Goal: Transaction & Acquisition: Purchase product/service

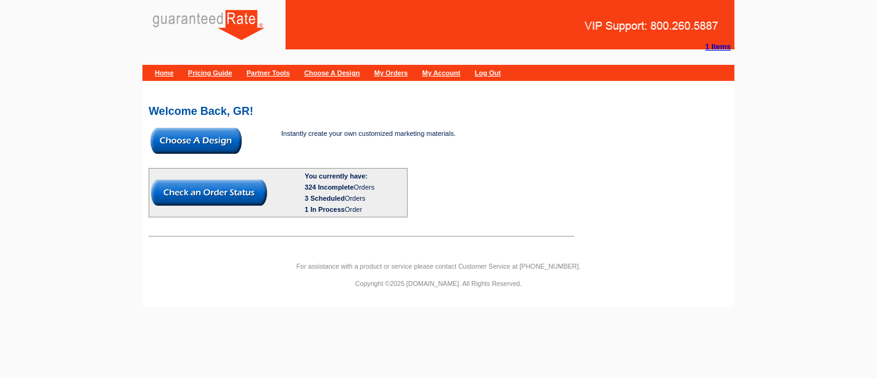
click at [213, 139] on img at bounding box center [196, 141] width 91 height 26
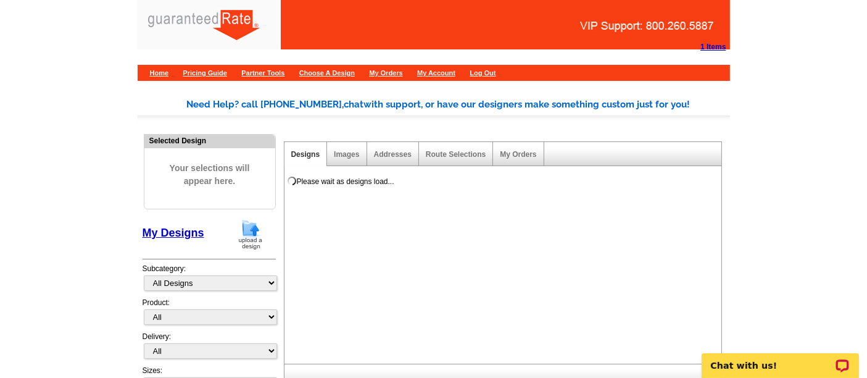
click at [257, 239] on img at bounding box center [250, 233] width 32 height 31
click at [254, 235] on img at bounding box center [250, 233] width 32 height 31
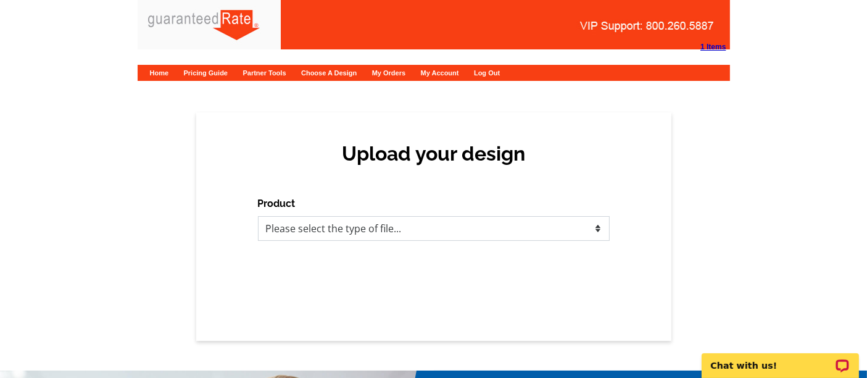
click at [428, 220] on select "Please select the type of file... Postcards Calendars Business Cards Letters an…" at bounding box center [434, 228] width 352 height 25
select select "1"
click at [258, 216] on select "Please select the type of file... Postcards Calendars Business Cards Letters an…" at bounding box center [434, 228] width 352 height 25
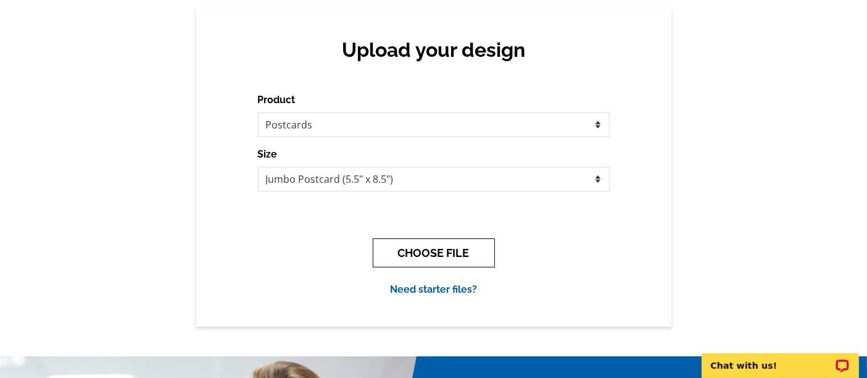
click at [439, 257] on button "CHOOSE FILE" at bounding box center [434, 252] width 122 height 29
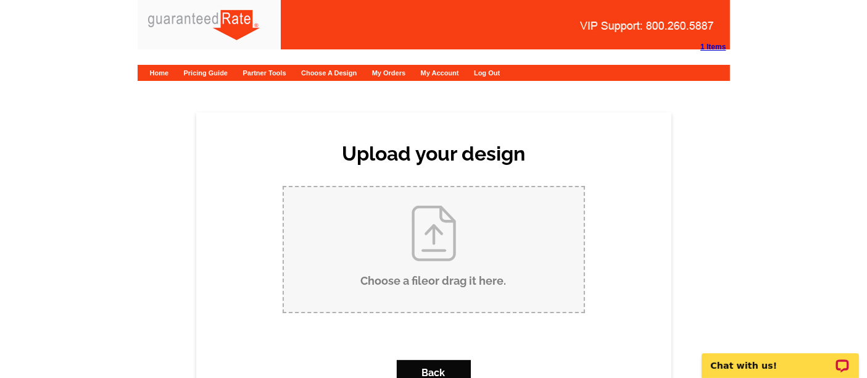
click at [413, 203] on input "Choose a file or drag it here ." at bounding box center [434, 249] width 300 height 125
type input "C:\fakepath\ChristopherHollowayPostcard.pdf"
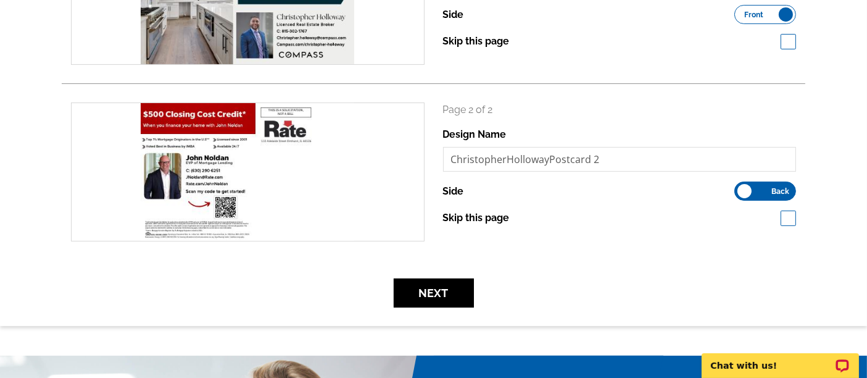
scroll to position [278, 0]
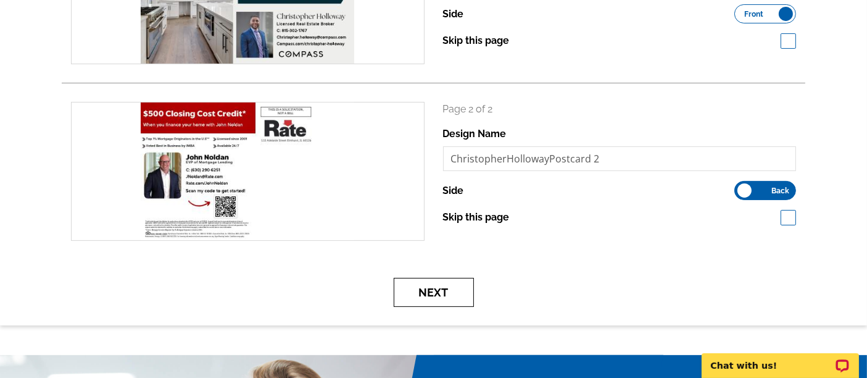
click at [419, 298] on button "Next" at bounding box center [434, 292] width 80 height 29
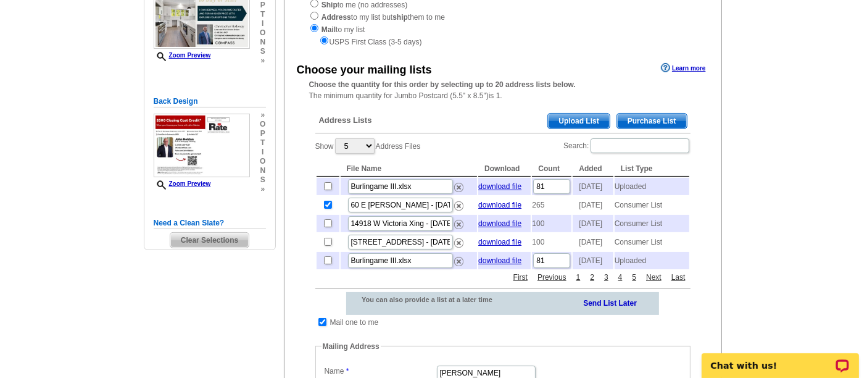
scroll to position [180, 0]
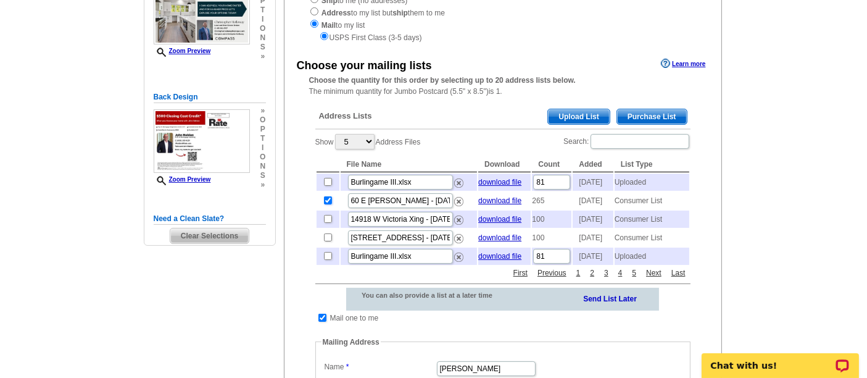
click at [326, 204] on input "checkbox" at bounding box center [328, 200] width 8 height 8
checkbox input "false"
click at [586, 117] on span "Upload List" at bounding box center [578, 116] width 61 height 15
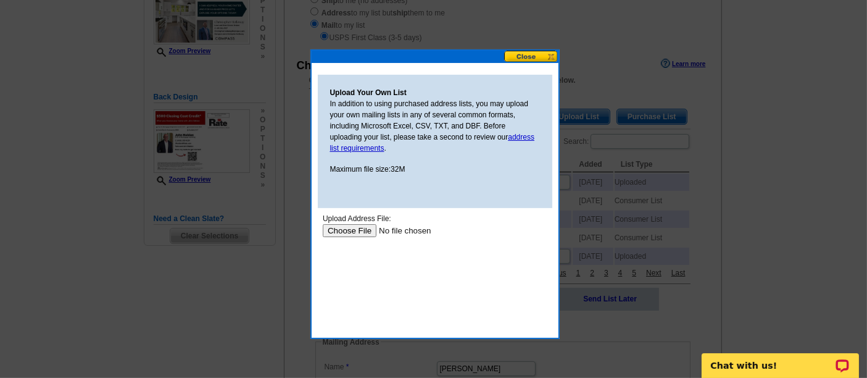
scroll to position [0, 0]
type input "C:\fakepath\CSV_EXPORT_20250926_17_33_58_f370f4ae-7f23-4d50-9c01-18b9b65d47bc.c…"
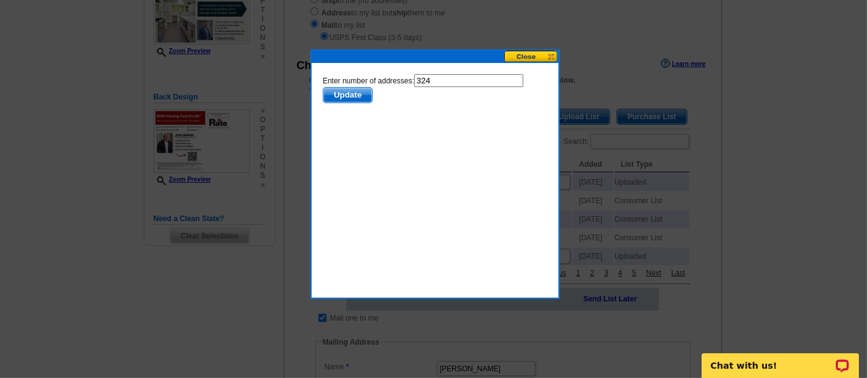
click at [455, 80] on input "324" at bounding box center [467, 80] width 109 height 13
type input "323"
click at [347, 97] on span "Update" at bounding box center [347, 95] width 49 height 15
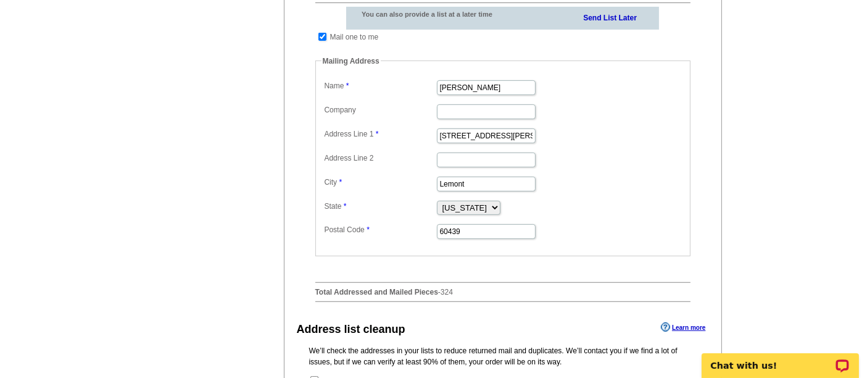
scroll to position [463, 0]
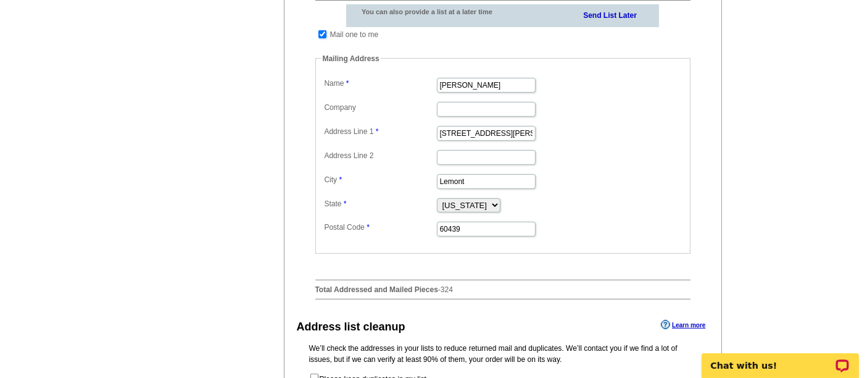
click at [322, 38] on input "checkbox" at bounding box center [322, 34] width 8 height 8
checkbox input "false"
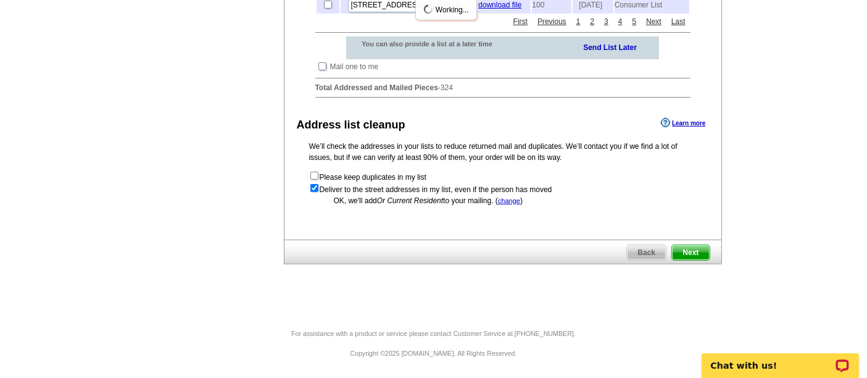
scroll to position [448, 0]
click at [680, 249] on span "Next" at bounding box center [690, 252] width 37 height 15
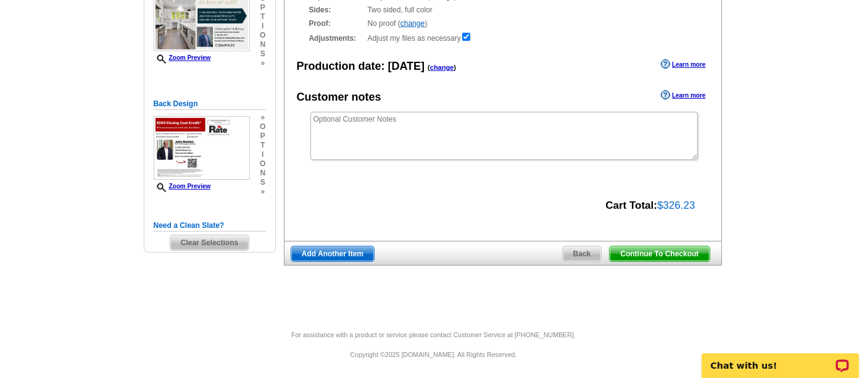
scroll to position [171, 0]
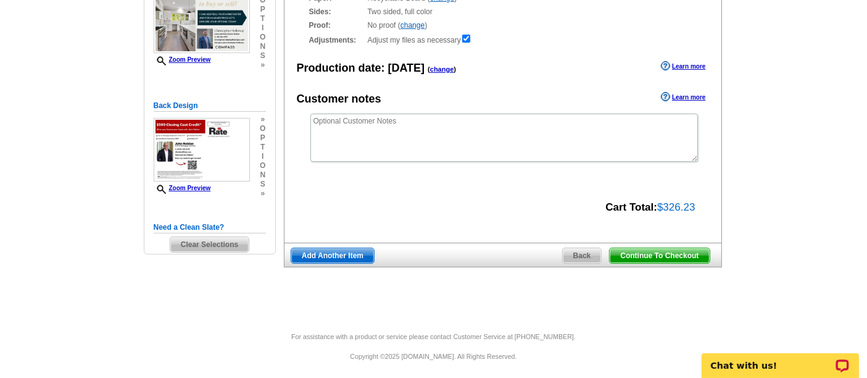
click at [639, 255] on span "Continue To Checkout" at bounding box center [658, 255] width 99 height 15
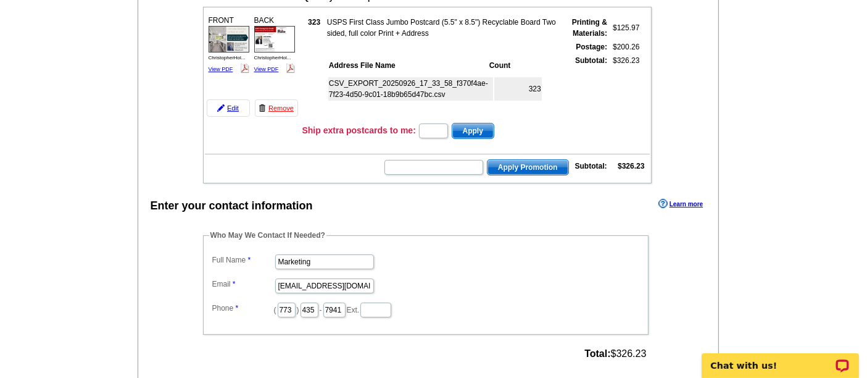
scroll to position [168, 0]
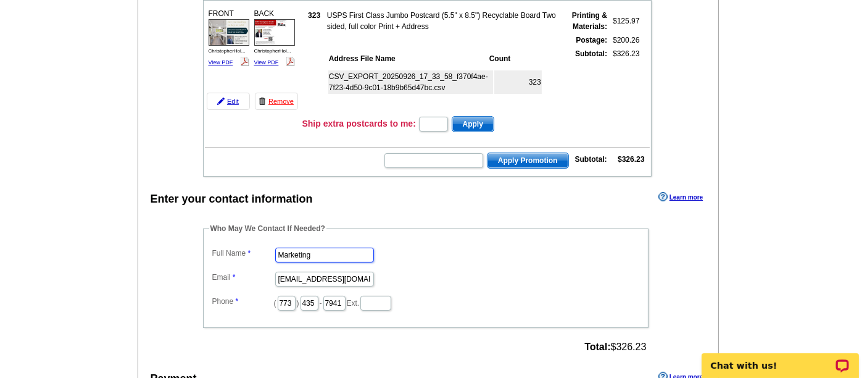
click at [357, 247] on input "Marketing" at bounding box center [324, 254] width 99 height 15
type input "[PERSON_NAME]"
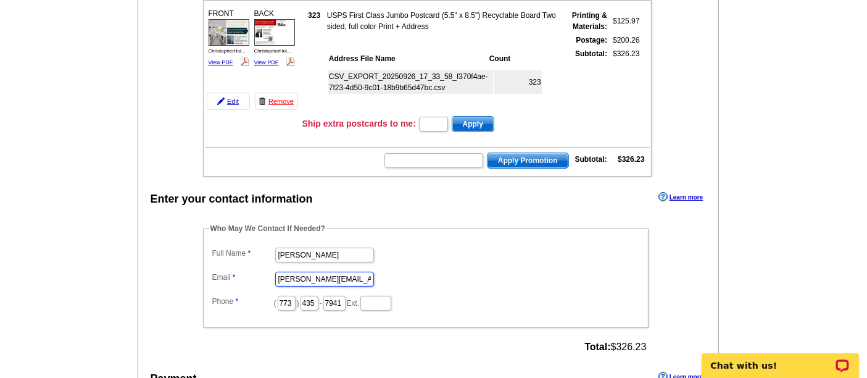
type input "[PERSON_NAME][EMAIL_ADDRESS][PERSON_NAME][DOMAIN_NAME]"
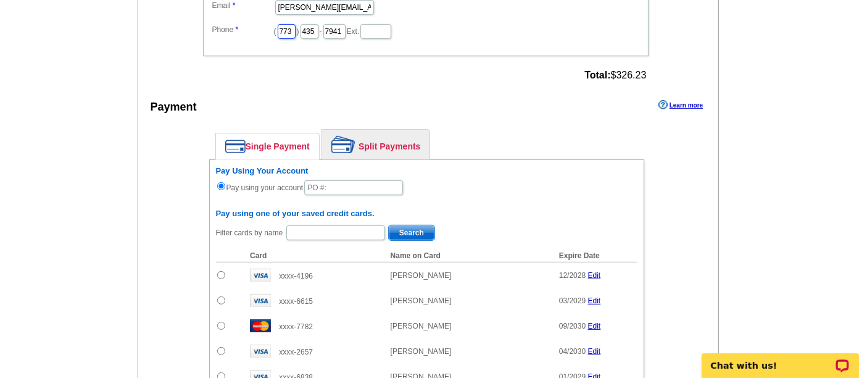
scroll to position [440, 0]
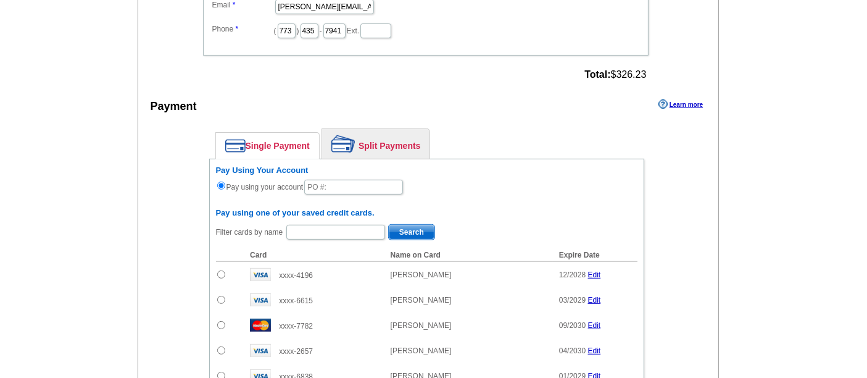
click at [357, 131] on link "Split Payments" at bounding box center [375, 144] width 107 height 30
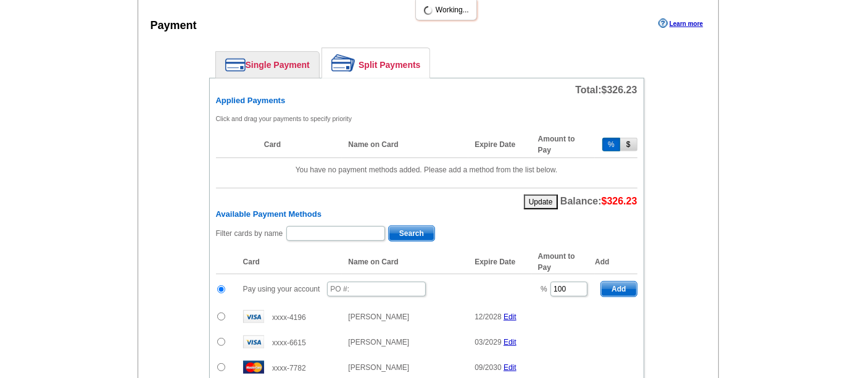
scroll to position [522, 0]
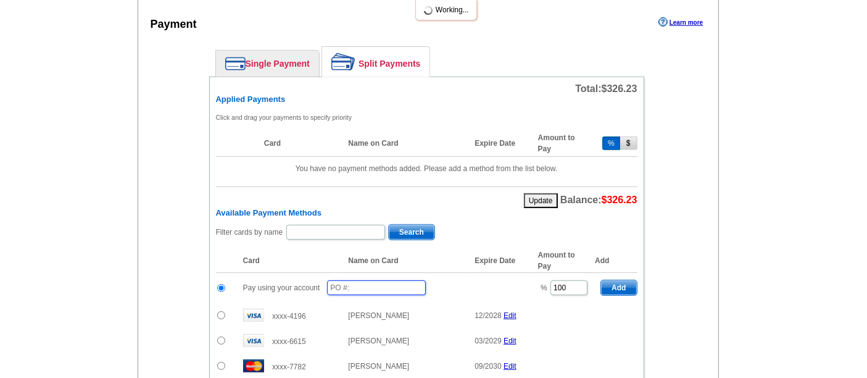
click at [366, 280] on input "text" at bounding box center [376, 287] width 99 height 15
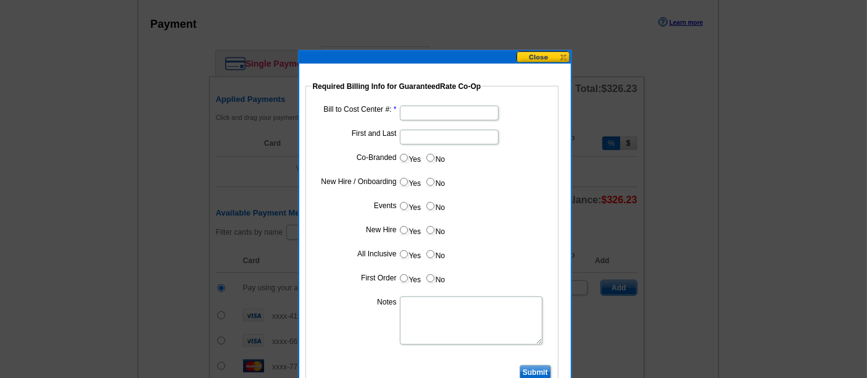
type input "10022025_120_sb"
click at [444, 109] on input "Bill to Cost Center #:" at bounding box center [449, 112] width 99 height 15
type input "1367"
type input "John Noldan"
click at [404, 159] on input "Yes" at bounding box center [404, 158] width 8 height 8
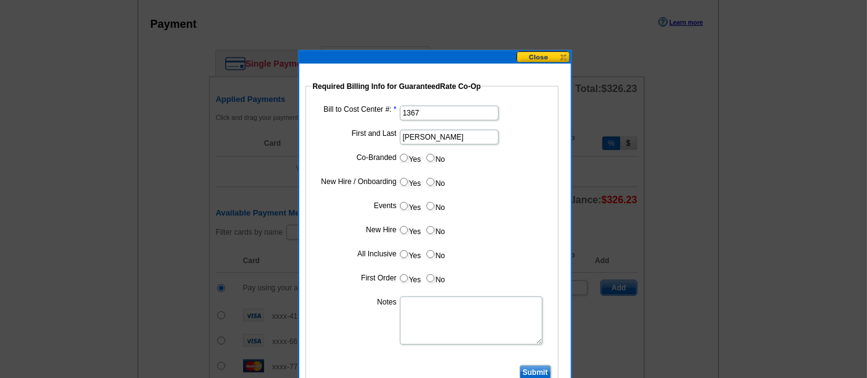
radio input "true"
click at [415, 175] on dd at bounding box center [432, 184] width 241 height 19
click at [424, 184] on input "Cost paid by cobrand" at bounding box center [449, 185] width 99 height 15
type input "50%"
click at [432, 202] on input "No" at bounding box center [430, 206] width 8 height 8
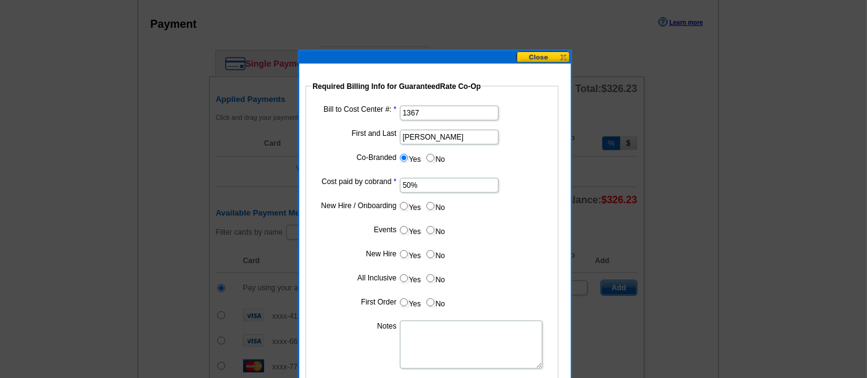
radio input "true"
click at [435, 226] on label "No" at bounding box center [435, 230] width 20 height 14
click at [434, 226] on input "No" at bounding box center [430, 230] width 8 height 8
radio input "true"
click at [433, 250] on input "No" at bounding box center [430, 254] width 8 height 8
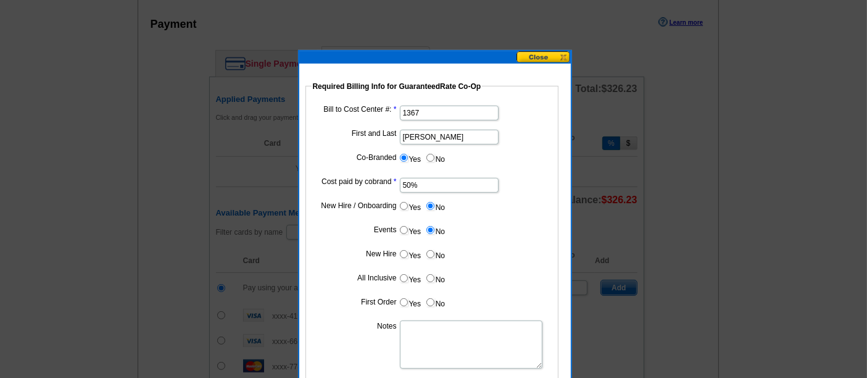
radio input "true"
click at [432, 274] on input "No" at bounding box center [430, 278] width 8 height 8
radio input "true"
click at [434, 295] on label "No" at bounding box center [435, 302] width 20 height 14
click at [434, 298] on input "No" at bounding box center [430, 302] width 8 height 8
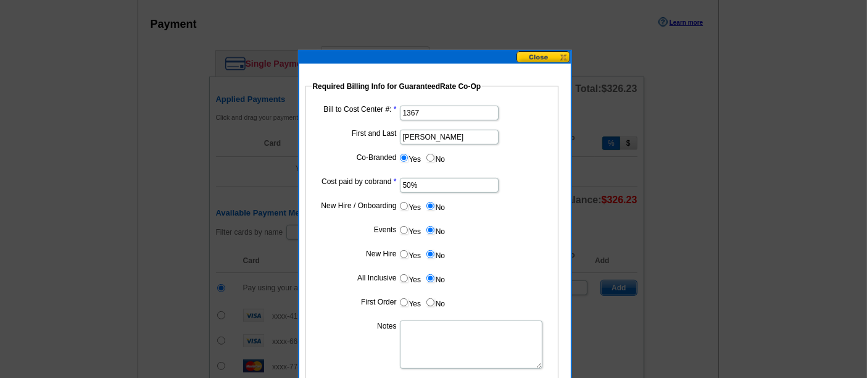
radio input "true"
click at [430, 339] on textarea "Notes" at bounding box center [471, 344] width 142 height 48
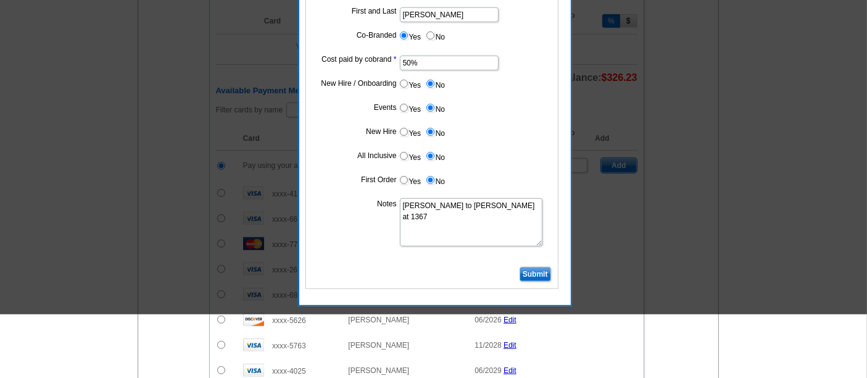
scroll to position [643, 0]
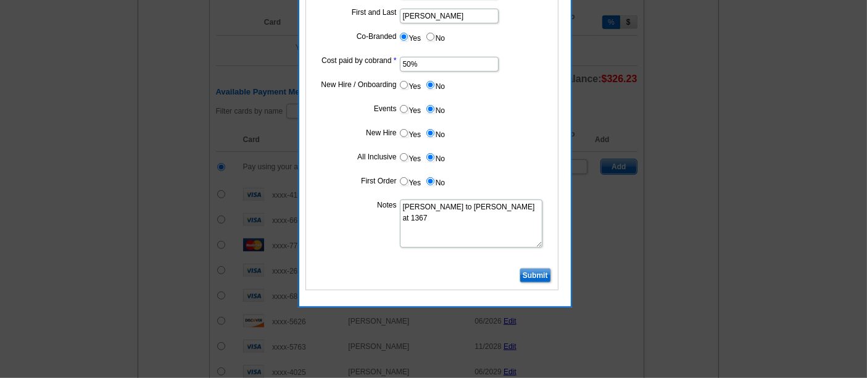
type textarea "Bill to John Noldan at 1367"
click at [530, 270] on input "Submit" at bounding box center [534, 275] width 31 height 15
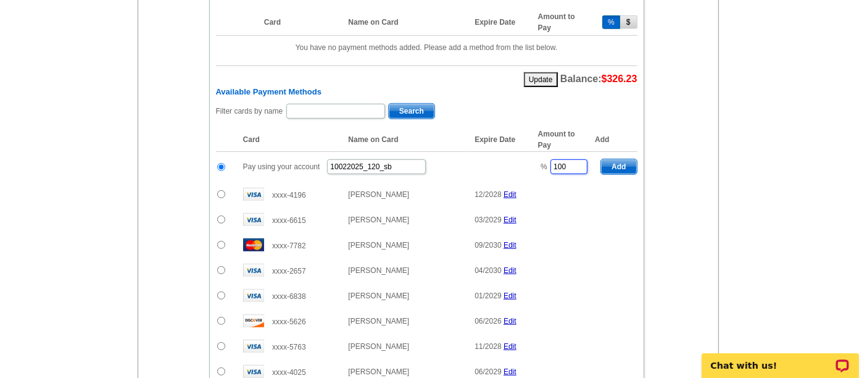
drag, startPoint x: 572, startPoint y: 157, endPoint x: 498, endPoint y: 160, distance: 73.5
click at [498, 160] on tr "Pay using your account 10022025_120_sb % 100 Add" at bounding box center [426, 167] width 421 height 30
click at [617, 159] on span "Add" at bounding box center [618, 166] width 35 height 15
type input "100"
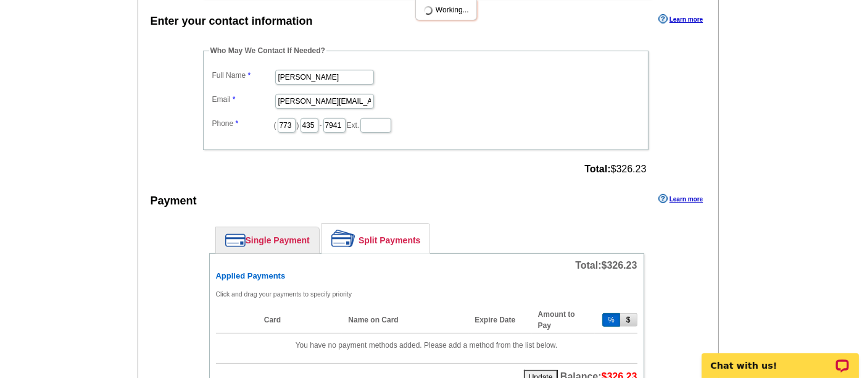
radio input "false"
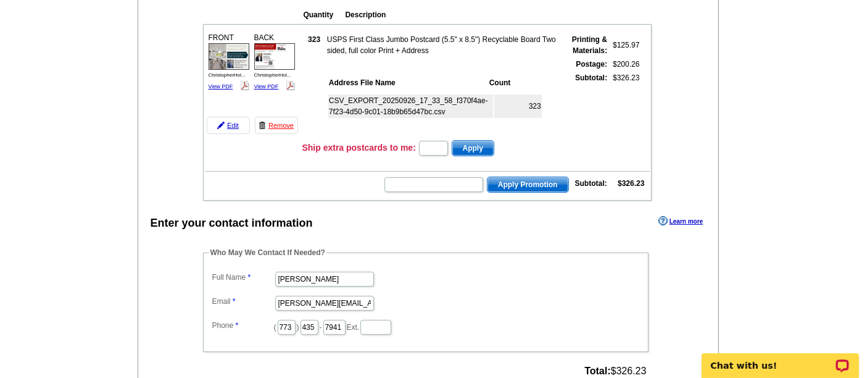
scroll to position [128, 0]
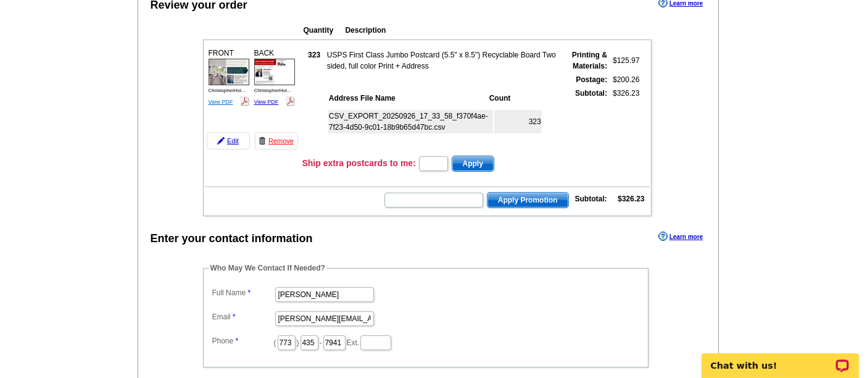
click at [223, 99] on link "View PDF" at bounding box center [220, 102] width 25 height 6
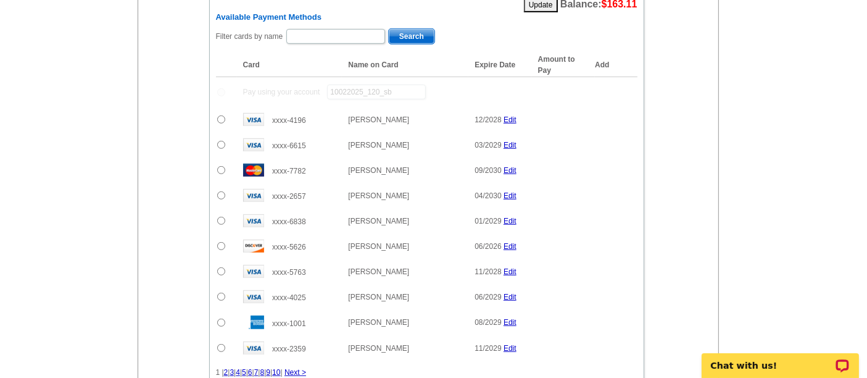
scroll to position [695, 0]
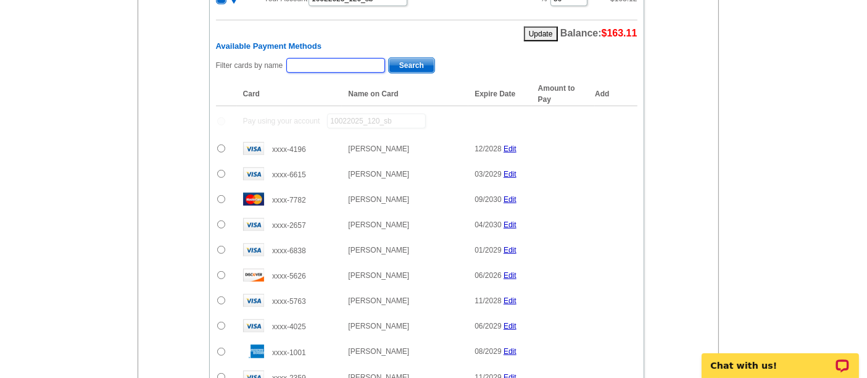
click at [345, 59] on input "text" at bounding box center [335, 65] width 99 height 15
paste input "Holloway"
type input "Holloway"
click at [415, 58] on span "Search" at bounding box center [412, 65] width 46 height 15
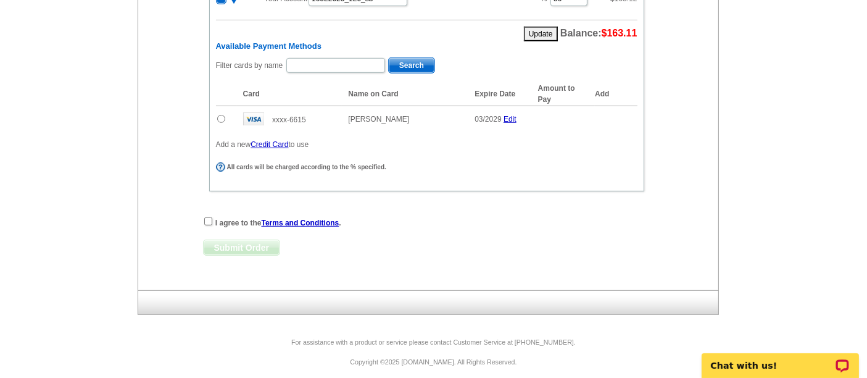
scroll to position [691, 0]
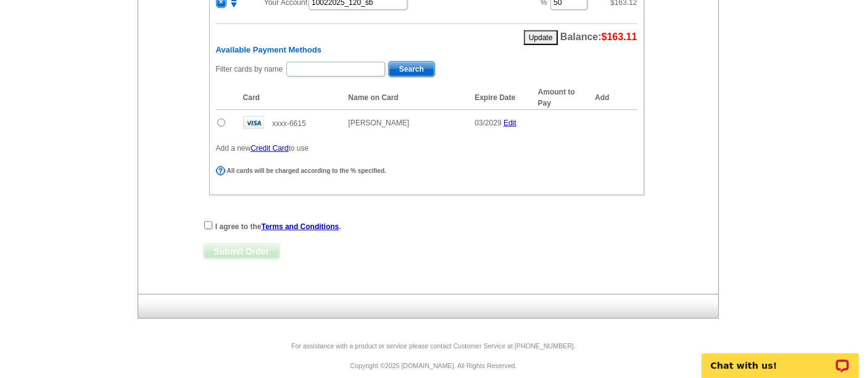
click at [217, 118] on input "radio" at bounding box center [221, 122] width 8 height 8
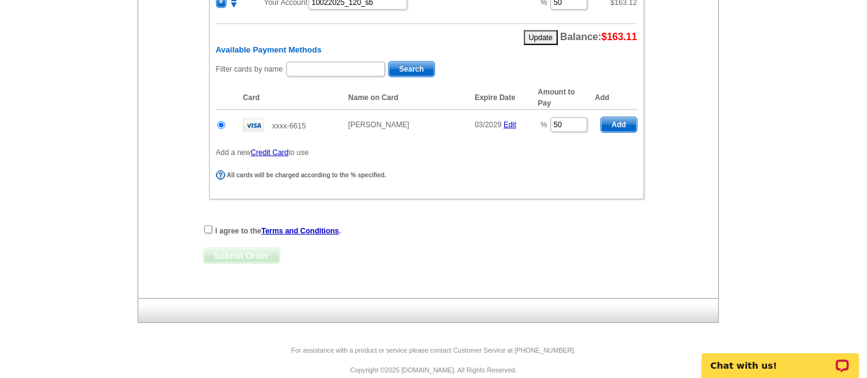
click at [613, 120] on span "Add" at bounding box center [618, 124] width 35 height 15
radio input "false"
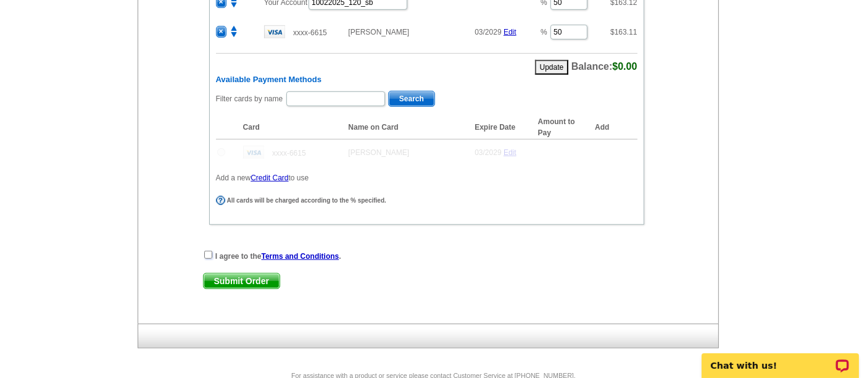
click at [208, 250] on input "checkbox" at bounding box center [208, 254] width 8 height 8
checkbox input "true"
click at [226, 273] on span "Submit Order" at bounding box center [242, 280] width 76 height 15
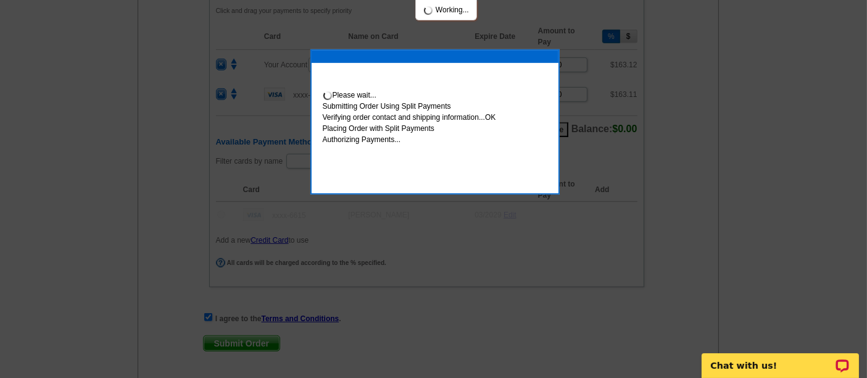
scroll to position [753, 0]
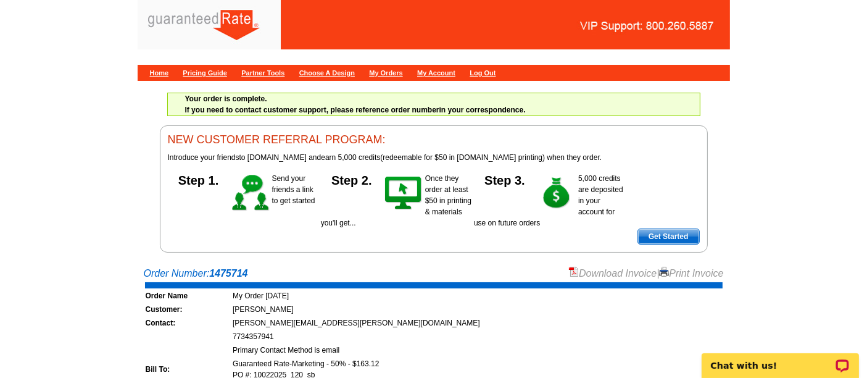
click at [604, 268] on link "Download Invoice" at bounding box center [613, 273] width 88 height 10
click at [162, 75] on link "Home" at bounding box center [159, 72] width 19 height 7
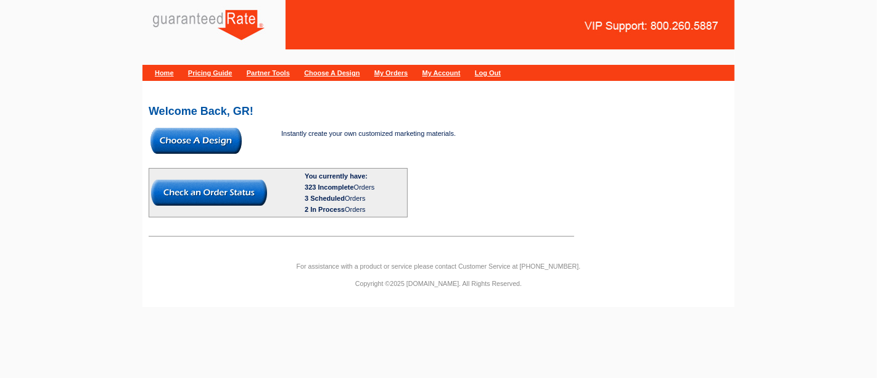
click at [178, 141] on img at bounding box center [196, 141] width 91 height 26
